Goal: Task Accomplishment & Management: Use online tool/utility

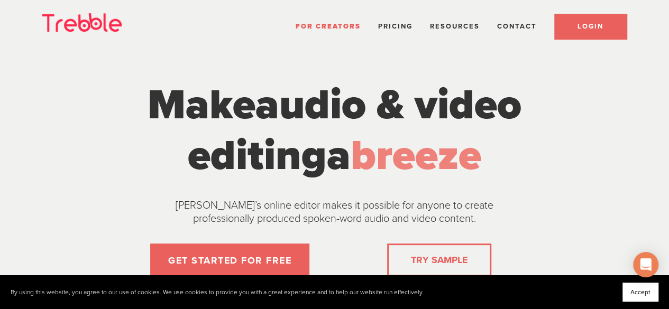
click at [614, 31] on link "LOGIN" at bounding box center [590, 26] width 72 height 25
click at [613, 30] on link "LOGIN" at bounding box center [590, 26] width 72 height 25
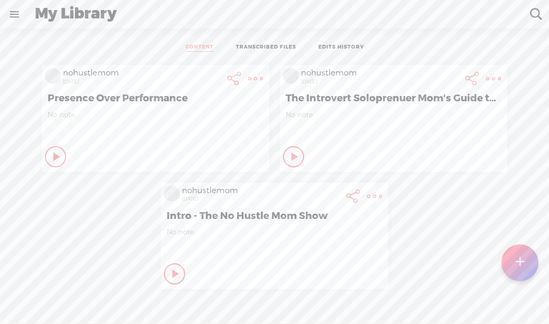
click at [515, 269] on t at bounding box center [519, 263] width 9 height 24
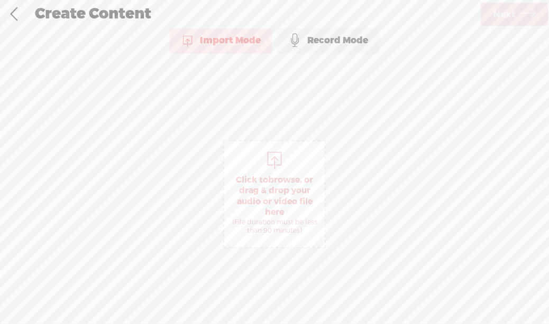
click at [237, 40] on div "Import Mode" at bounding box center [221, 40] width 102 height 26
click at [275, 211] on span "Click to browse , or drag & drop your audio or video file here (File duration m…" at bounding box center [274, 205] width 100 height 71
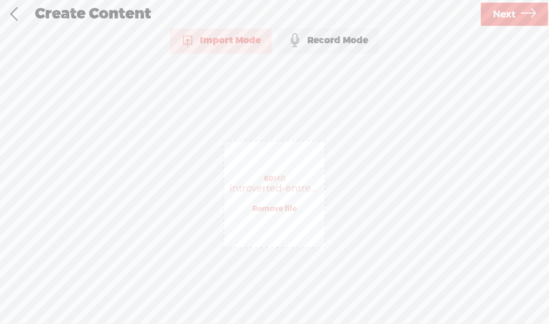
click at [511, 14] on span "Next" at bounding box center [504, 14] width 23 height 27
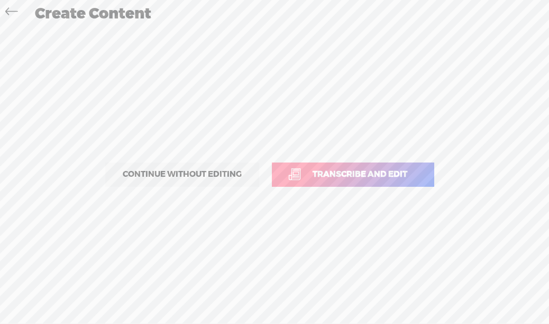
click at [354, 170] on span "Transcribe and edit" at bounding box center [359, 175] width 117 height 12
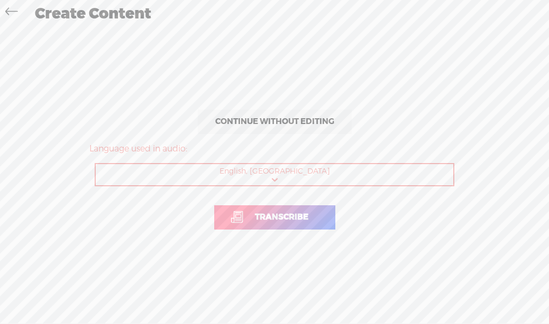
click at [271, 217] on span "Transcribe" at bounding box center [282, 217] width 76 height 12
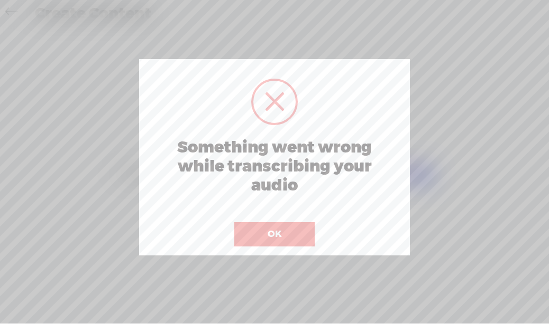
click at [285, 234] on button "OK" at bounding box center [274, 234] width 80 height 24
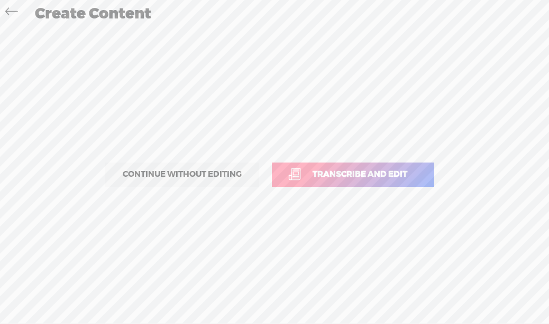
click at [375, 169] on span "Transcribe and edit" at bounding box center [359, 175] width 117 height 12
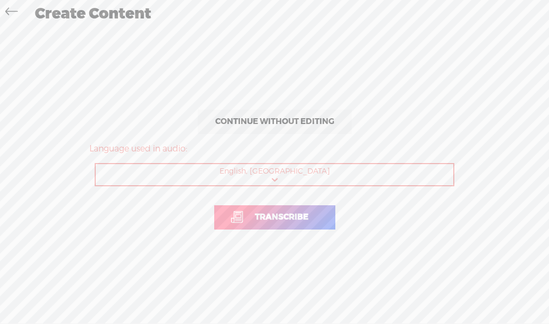
click at [258, 220] on span "Transcribe" at bounding box center [282, 217] width 76 height 12
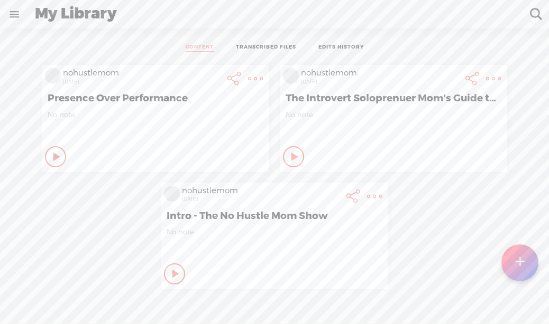
click at [515, 267] on div at bounding box center [519, 263] width 37 height 37
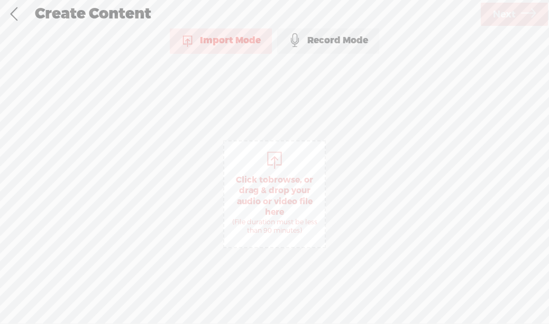
click at [291, 175] on span "browse" at bounding box center [284, 180] width 32 height 11
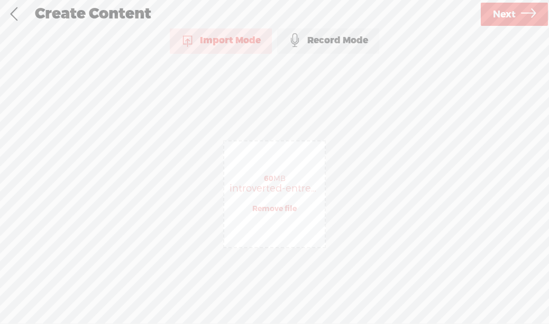
click at [489, 20] on link "Next" at bounding box center [513, 14] width 67 height 23
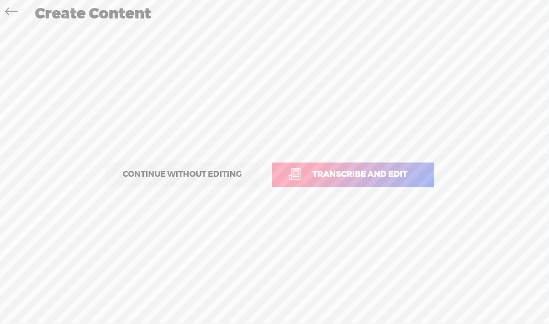
click at [390, 180] on span "Transcribe and edit" at bounding box center [359, 175] width 117 height 12
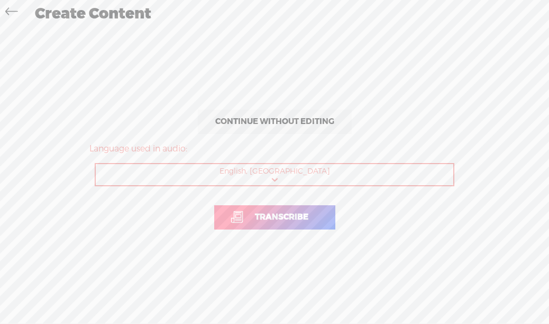
click at [266, 216] on span "Transcribe" at bounding box center [282, 217] width 76 height 12
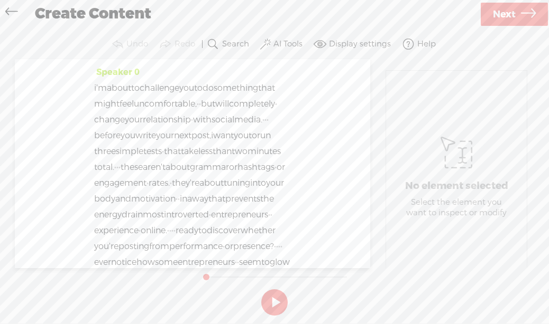
click at [97, 89] on span "i'm" at bounding box center [100, 88] width 13 height 16
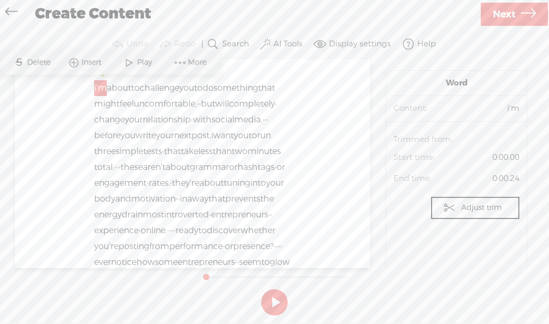
click at [104, 85] on span "i'm" at bounding box center [100, 88] width 13 height 16
click at [95, 85] on span "i'm" at bounding box center [100, 88] width 13 height 16
click at [114, 128] on span "change" at bounding box center [109, 120] width 31 height 16
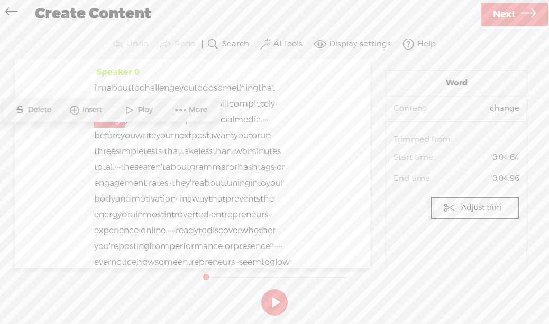
click at [211, 223] on span "·" at bounding box center [210, 215] width 2 height 16
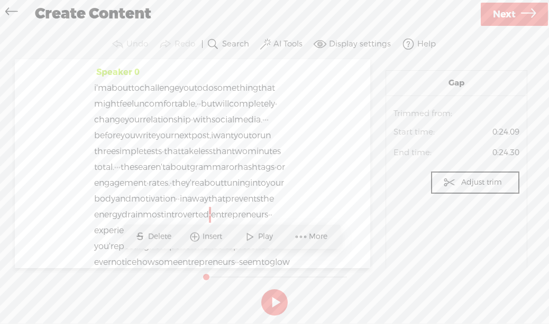
click at [209, 223] on span "introverted" at bounding box center [186, 215] width 45 height 16
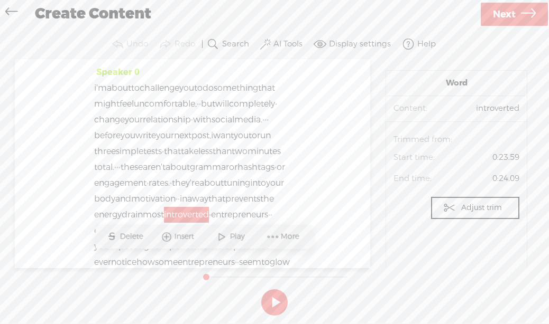
click at [211, 223] on span "·" at bounding box center [210, 215] width 2 height 16
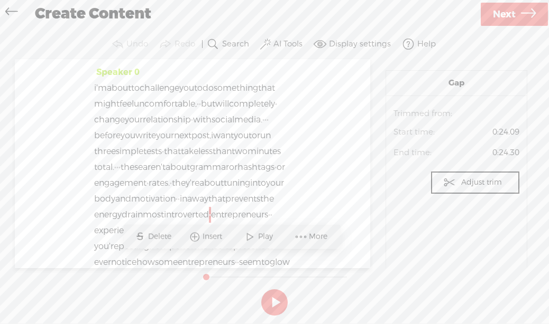
click at [218, 235] on span "Insert" at bounding box center [213, 237] width 22 height 11
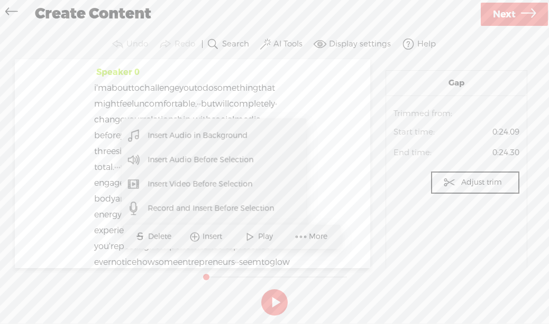
click at [164, 223] on span "most" at bounding box center [153, 215] width 21 height 16
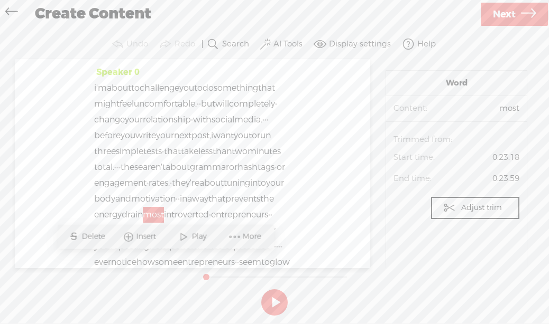
click at [209, 223] on span "introverted" at bounding box center [186, 215] width 45 height 16
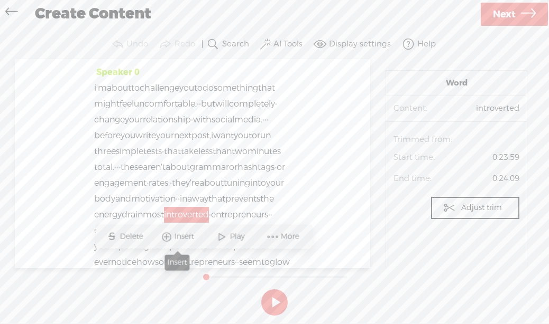
click at [192, 238] on span "Insert" at bounding box center [185, 237] width 22 height 11
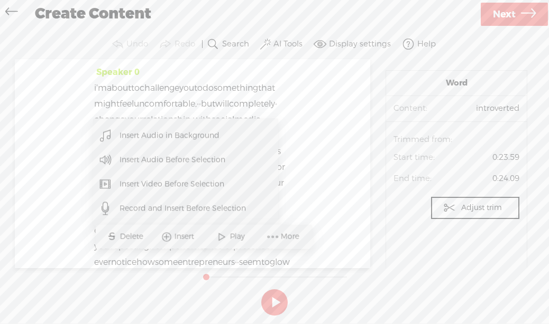
click at [107, 89] on span "i'm" at bounding box center [100, 88] width 13 height 16
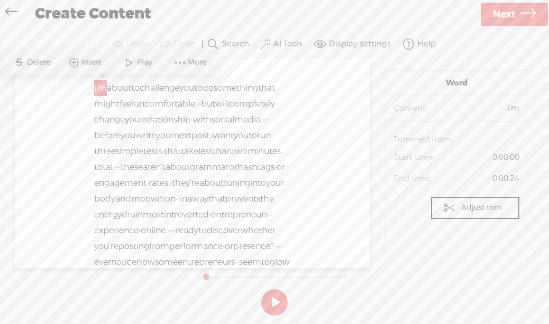
click at [94, 83] on span "i'm" at bounding box center [100, 88] width 13 height 16
click at [82, 60] on span "Insert" at bounding box center [92, 63] width 22 height 11
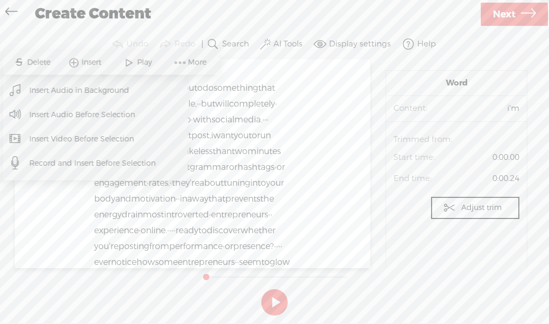
click at [110, 110] on span "Insert Audio Before Selection" at bounding box center [81, 115] width 147 height 24
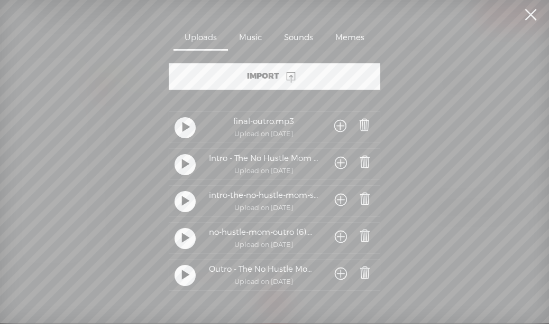
drag, startPoint x: 429, startPoint y: 288, endPoint x: 444, endPoint y: 181, distance: 107.9
click at [456, 184] on div "Import No Audio Uploaded final-outro.mp3 Upload on May 7, 2025 Intro - The No H…" at bounding box center [274, 180] width 370 height 235
click at [183, 168] on t at bounding box center [185, 165] width 7 height 20
click at [183, 168] on t at bounding box center [184, 165] width 7 height 20
click at [182, 205] on t at bounding box center [185, 202] width 7 height 20
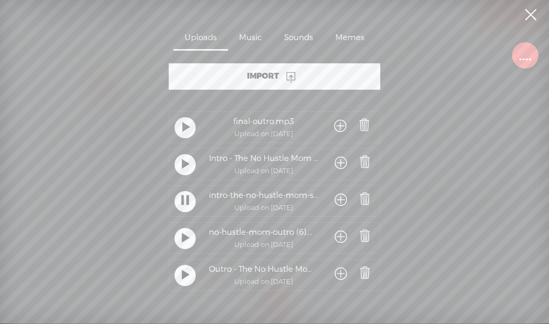
click at [181, 205] on t at bounding box center [184, 202] width 7 height 20
click at [179, 170] on div at bounding box center [184, 164] width 21 height 21
click at [181, 168] on t at bounding box center [184, 165] width 7 height 20
click at [189, 203] on div at bounding box center [184, 201] width 21 height 21
click at [188, 203] on div at bounding box center [184, 201] width 21 height 21
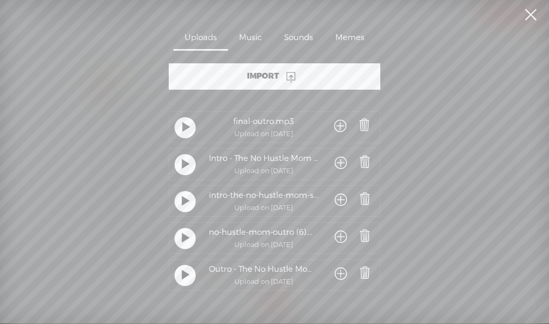
click at [340, 199] on span at bounding box center [341, 201] width 12 height 20
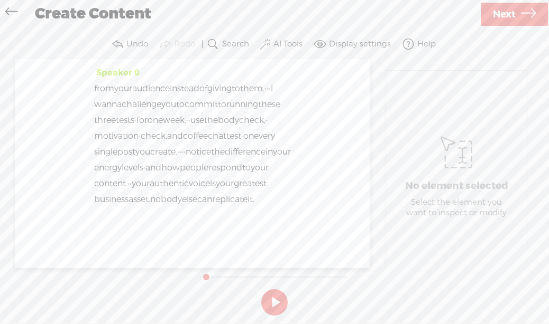
scroll to position [11457, 0]
click at [247, 197] on span "it." at bounding box center [250, 200] width 7 height 16
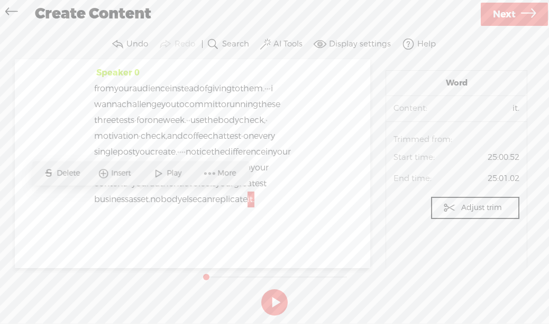
click at [125, 172] on span "Insert" at bounding box center [122, 174] width 22 height 11
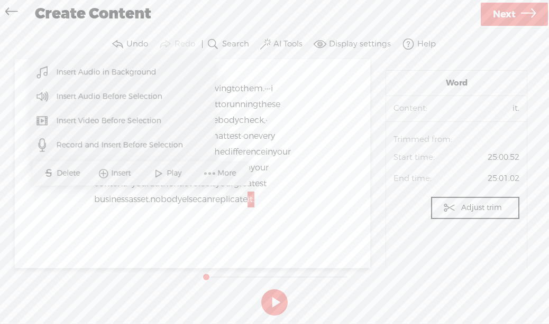
drag, startPoint x: 174, startPoint y: 216, endPoint x: 167, endPoint y: 209, distance: 9.7
click at [173, 216] on div "Speaker 0 i'm about to challenge you to do something that might feel uncomforta…" at bounding box center [192, 163] width 355 height 209
click at [254, 195] on span at bounding box center [264, 200] width 21 height 16
click at [212, 199] on span "replicate" at bounding box center [229, 200] width 35 height 16
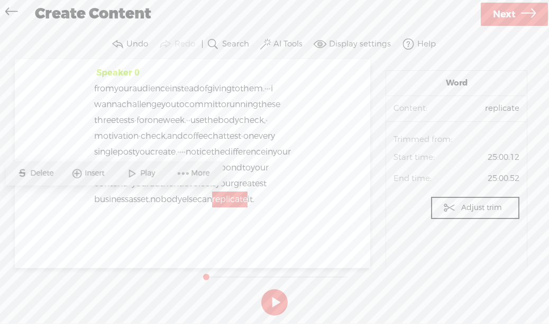
click at [247, 196] on span "it." at bounding box center [250, 200] width 7 height 16
click at [247, 193] on span "it." at bounding box center [250, 200] width 7 height 16
click at [254, 203] on span at bounding box center [264, 200] width 21 height 16
click at [126, 177] on span "Insert" at bounding box center [122, 174] width 22 height 11
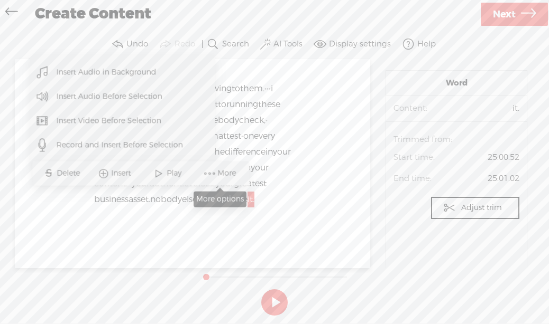
click at [219, 176] on span "More" at bounding box center [227, 174] width 21 height 11
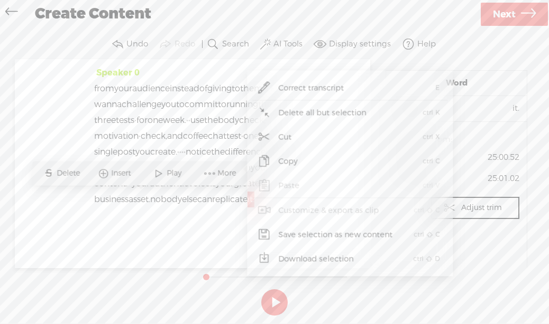
click at [85, 224] on div "Speaker 0 i'm about to challenge you to do something that might feel uncomforta…" at bounding box center [192, 163] width 355 height 209
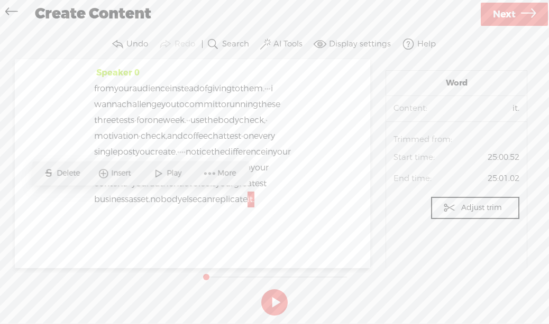
click at [212, 195] on span "replicate" at bounding box center [229, 200] width 35 height 16
click at [127, 175] on span "Insert" at bounding box center [122, 174] width 22 height 11
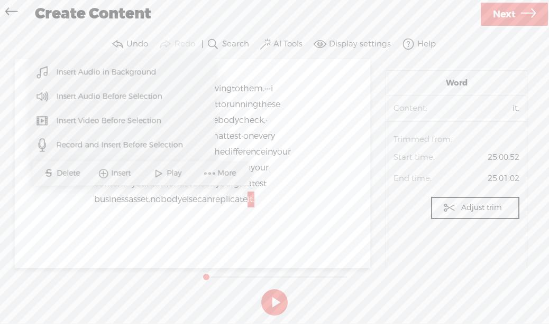
click at [119, 104] on span "Insert Audio Before Selection" at bounding box center [109, 97] width 147 height 24
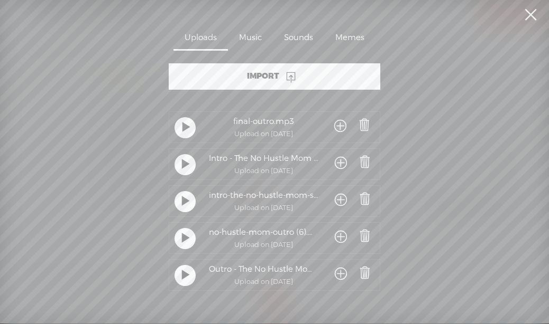
click at [182, 287] on div at bounding box center [185, 276] width 26 height 26
click at [182, 283] on t at bounding box center [185, 276] width 7 height 20
click at [183, 277] on t at bounding box center [184, 276] width 7 height 20
click at [365, 266] on div at bounding box center [364, 275] width 25 height 19
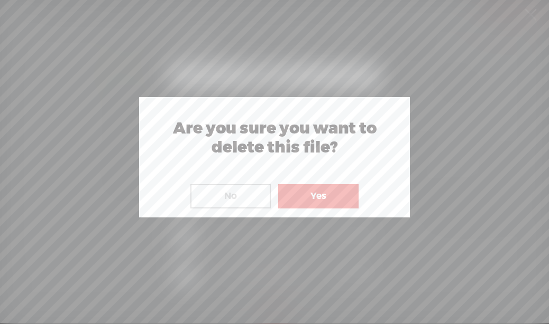
click at [342, 207] on button "Yes" at bounding box center [318, 196] width 80 height 24
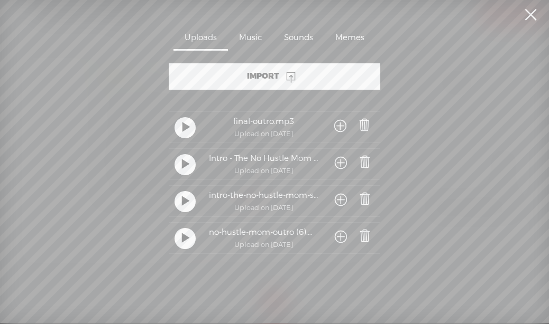
click at [178, 206] on div at bounding box center [184, 201] width 21 height 21
click at [181, 205] on t at bounding box center [184, 202] width 7 height 20
click at [182, 242] on t at bounding box center [185, 239] width 7 height 20
click at [341, 238] on span at bounding box center [341, 238] width 12 height 20
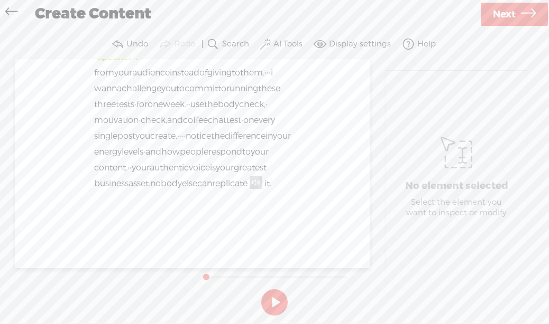
click at [212, 192] on span "replicate" at bounding box center [229, 184] width 35 height 16
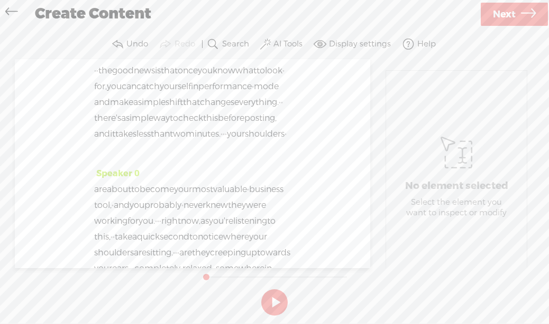
scroll to position [0, 0]
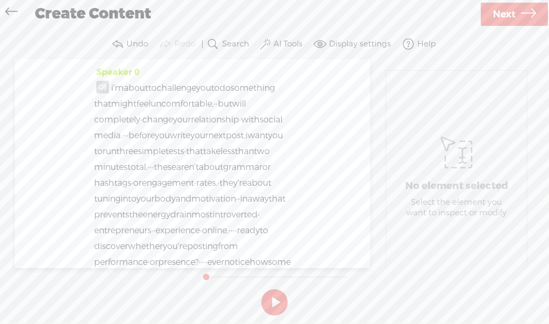
click at [271, 301] on button at bounding box center [274, 303] width 26 height 26
click at [272, 301] on button at bounding box center [274, 303] width 26 height 26
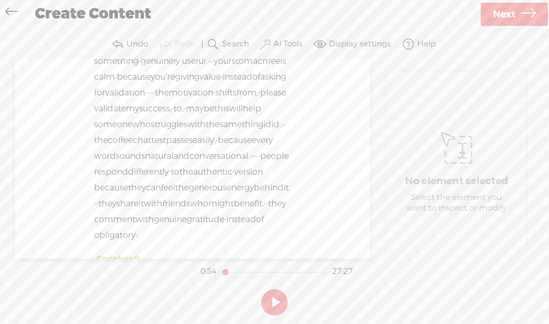
scroll to position [11466, 0]
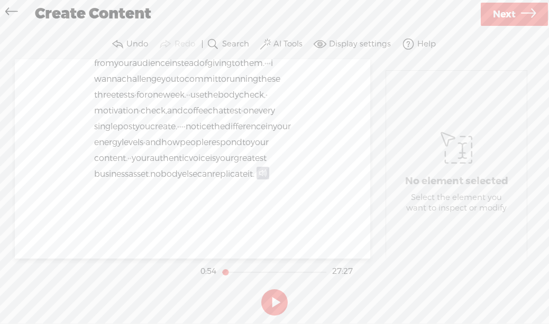
click at [182, 175] on span "nobody" at bounding box center [166, 174] width 32 height 16
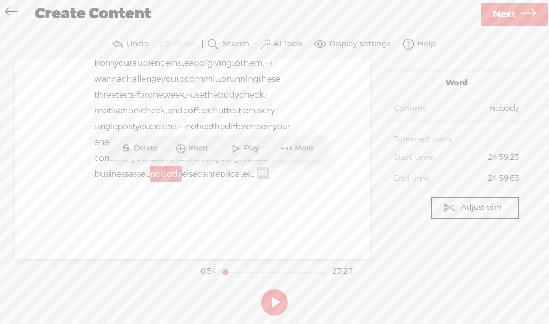
click at [273, 301] on button at bounding box center [274, 303] width 26 height 26
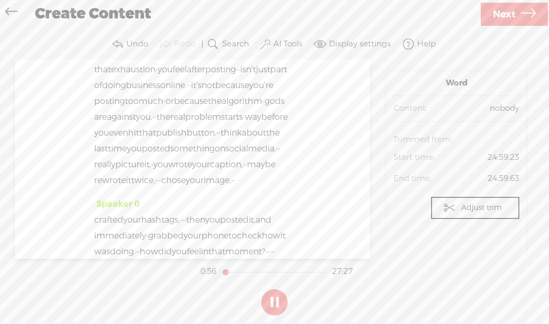
scroll to position [724, 0]
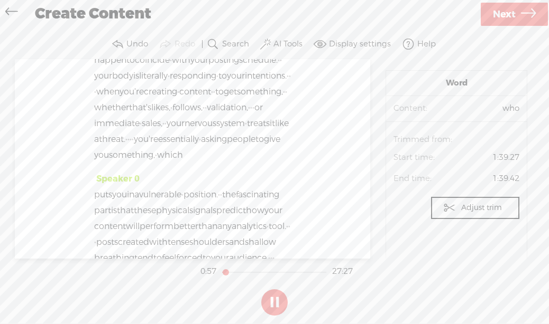
scroll to position [1041, 0]
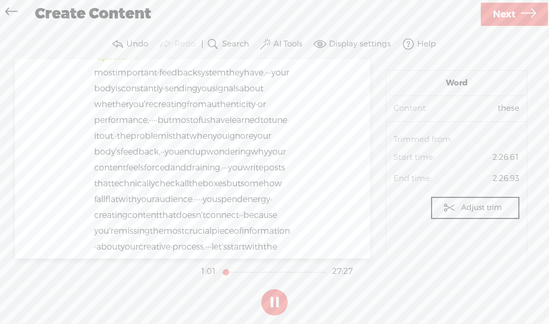
scroll to position [1886, 0]
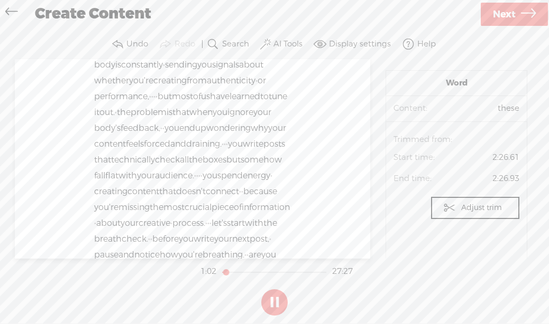
click at [277, 309] on button at bounding box center [274, 303] width 26 height 26
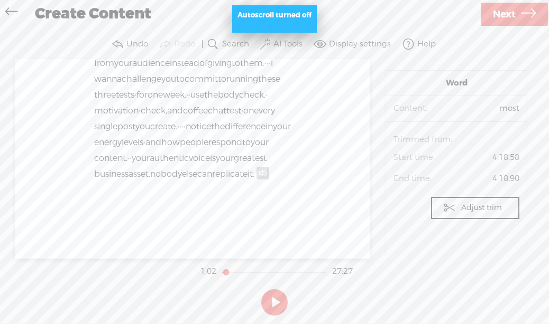
scroll to position [11466, 0]
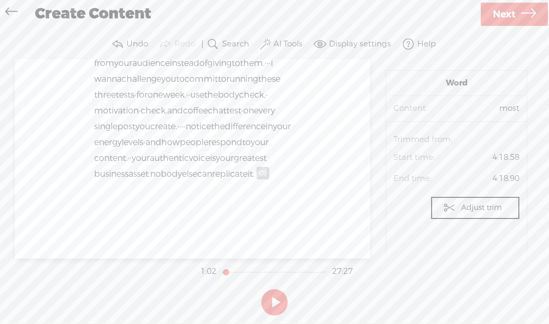
click at [199, 171] on div "from your audience instead of giving to them. · · · i wanna challenge you to co…" at bounding box center [192, 126] width 197 height 143
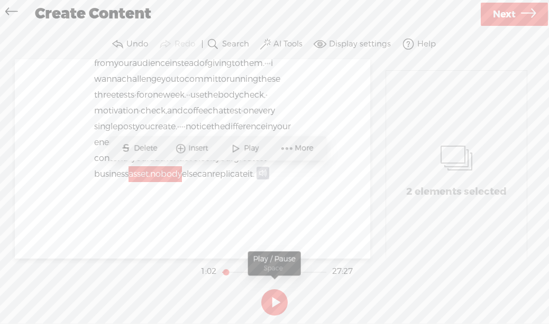
click at [271, 305] on button at bounding box center [274, 303] width 26 height 26
click at [264, 295] on button at bounding box center [274, 303] width 26 height 26
click at [498, 13] on span "Next" at bounding box center [504, 14] width 23 height 27
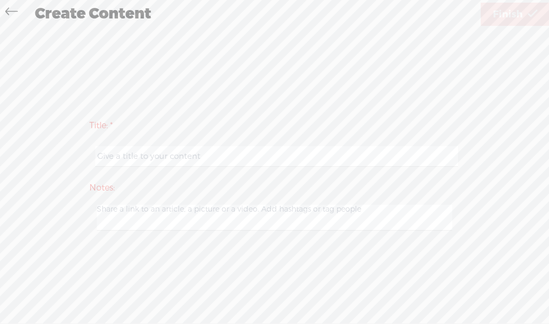
click at [209, 158] on input "text" at bounding box center [276, 156] width 362 height 21
drag, startPoint x: 243, startPoint y: 153, endPoint x: 249, endPoint y: 159, distance: 8.6
paste input "Performance vs. Presence Test"
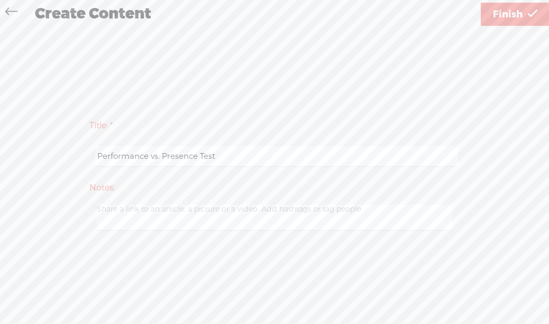
type input "Performance vs. Presence Test"
click at [500, 16] on span "Finish" at bounding box center [508, 14] width 30 height 27
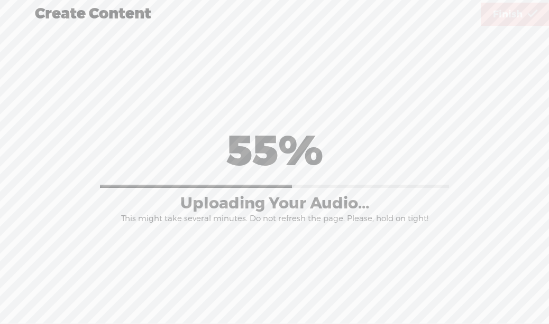
click at [408, 257] on div "Title: * Performance vs. Presence Test Notes: Save as a draft content Publish: …" at bounding box center [274, 174] width 527 height 294
click at [313, 264] on div "Title: * Performance vs. Presence Test Notes: Save as a draft content Publish: …" at bounding box center [274, 174] width 527 height 294
click at [279, 245] on div "Title: * Performance vs. Presence Test Notes: Save as a draft content Publish: …" at bounding box center [274, 174] width 527 height 294
click at [393, 276] on div "Title: * Performance vs. Presence Test Notes: Save as a draft content Publish: …" at bounding box center [274, 174] width 527 height 294
click at [327, 72] on div "Title: * Performance vs. Presence Test Notes: Save as a draft content Publish: …" at bounding box center [274, 174] width 527 height 294
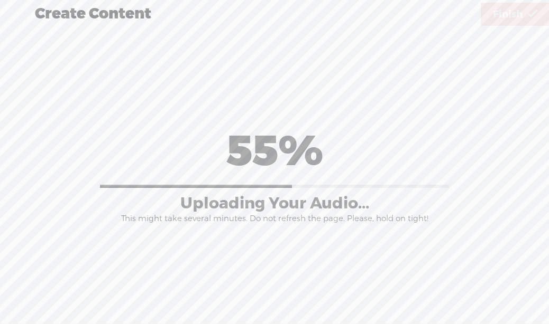
click at [399, 220] on div "This might take several minutes. Do not refresh the page. Please, hold on tight!" at bounding box center [274, 219] width 307 height 11
drag, startPoint x: 497, startPoint y: 0, endPoint x: 247, endPoint y: 169, distance: 301.1
click at [247, 169] on div "55%" at bounding box center [274, 152] width 97 height 55
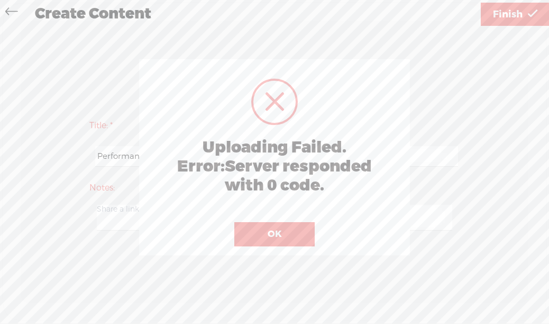
click at [238, 266] on div at bounding box center [274, 162] width 549 height 324
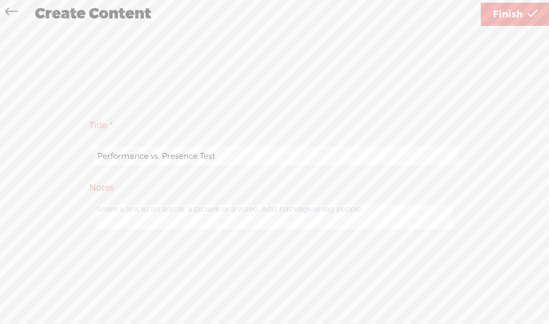
click at [503, 14] on span "Finish" at bounding box center [508, 14] width 30 height 27
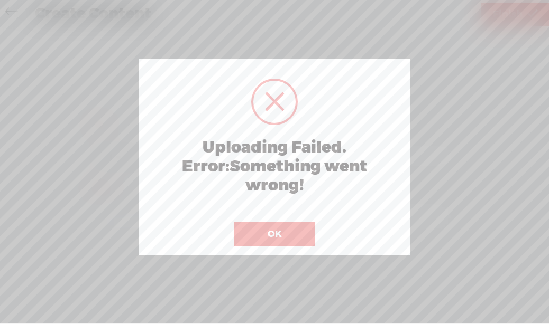
click at [295, 238] on button "OK" at bounding box center [274, 234] width 80 height 24
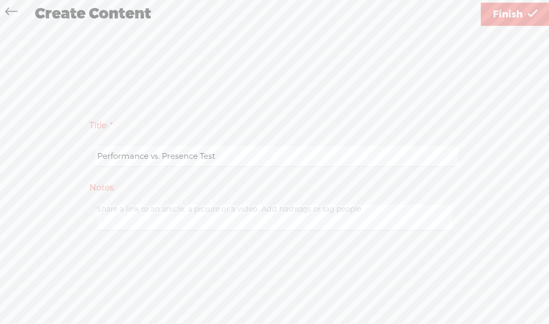
click at [493, 15] on span "Finish" at bounding box center [508, 14] width 30 height 27
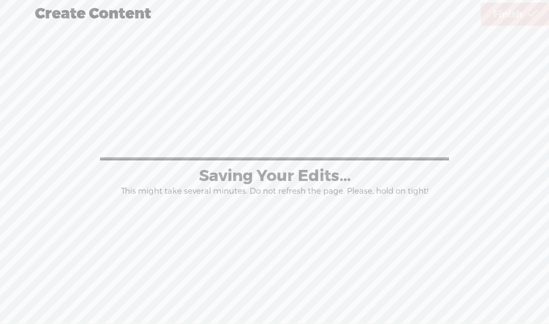
click at [493, 16] on span "Finish" at bounding box center [508, 14] width 30 height 27
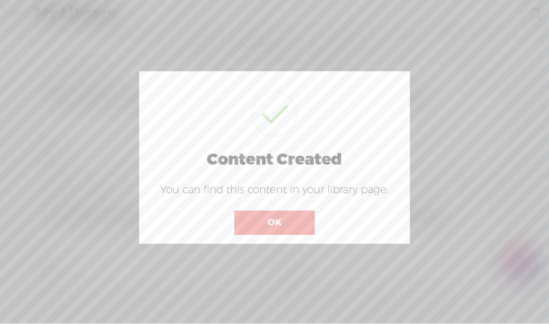
click at [270, 219] on button "OK" at bounding box center [274, 223] width 80 height 24
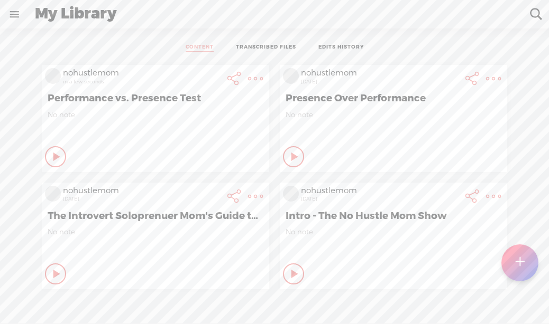
click at [254, 75] on t at bounding box center [255, 78] width 15 height 15
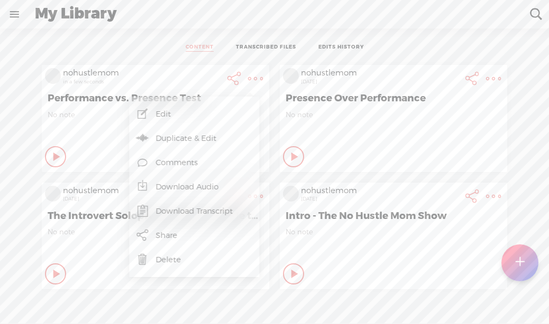
click at [232, 182] on link "Download Audio" at bounding box center [193, 187] width 119 height 24
click at [76, 173] on span "Download .mp3 file" at bounding box center [68, 175] width 93 height 24
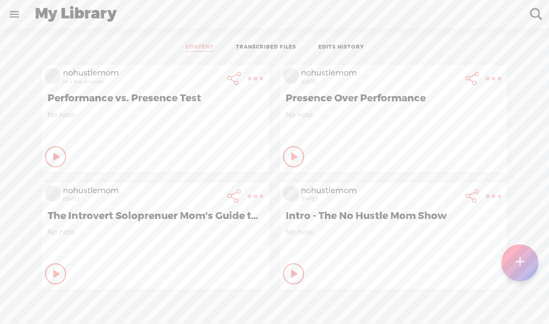
click at [119, 23] on div "My Library" at bounding box center [274, 14] width 495 height 27
click at [17, 16] on link at bounding box center [14, 14] width 27 height 27
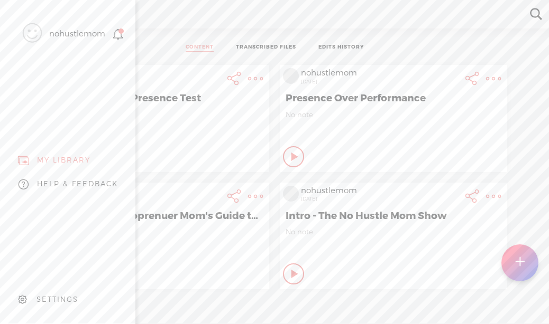
click at [50, 295] on div "SETTINGS" at bounding box center [57, 299] width 42 height 9
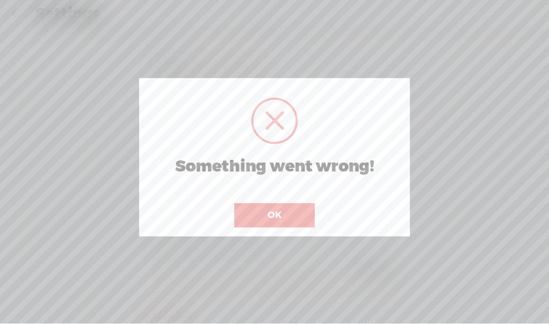
click at [291, 215] on button "OK" at bounding box center [274, 215] width 80 height 24
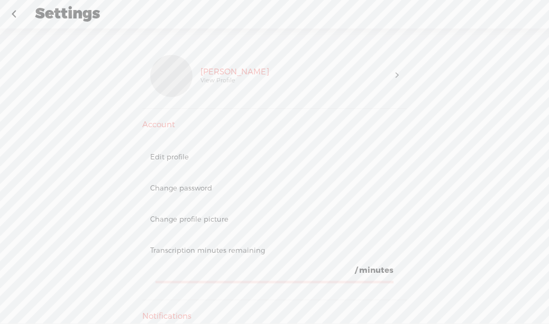
click at [379, 265] on span "minutes" at bounding box center [376, 270] width 34 height 11
click at [213, 243] on div "Transcription minutes remaining / minutes" at bounding box center [274, 268] width 264 height 66
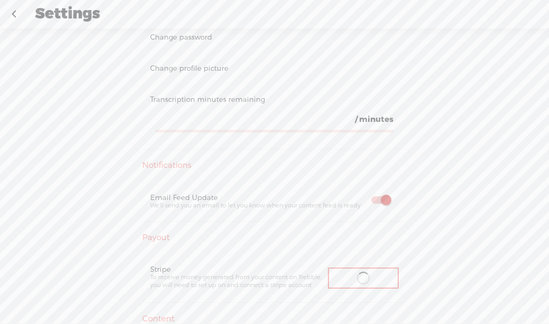
scroll to position [211, 0]
